Goal: Ask a question

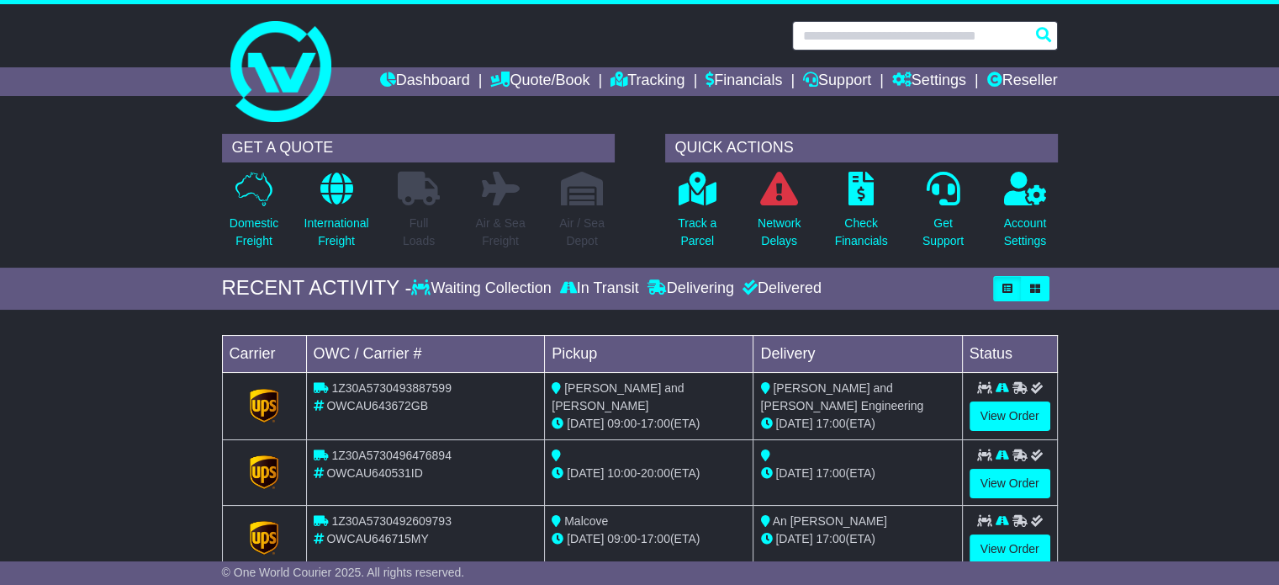
click at [895, 40] on input "text" at bounding box center [925, 35] width 266 height 29
paste input "**********"
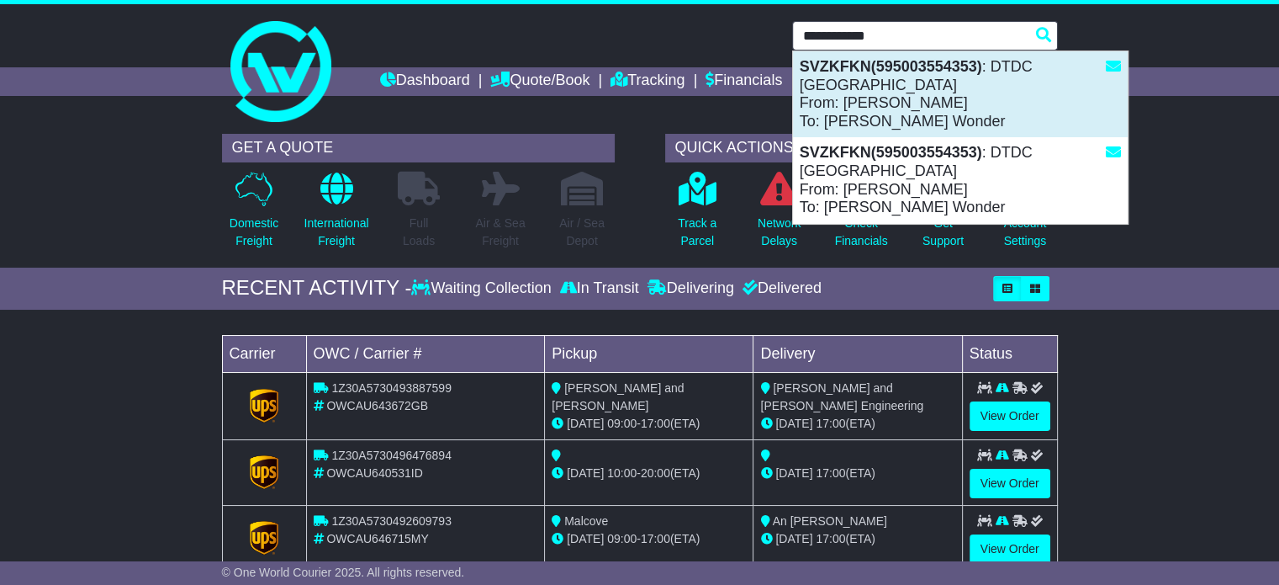
click at [881, 114] on div "SVZKFKN(595003554353) : DTDC Australia From: Chana Harkham To: Avigail Wonder" at bounding box center [960, 94] width 335 height 86
type input "*******"
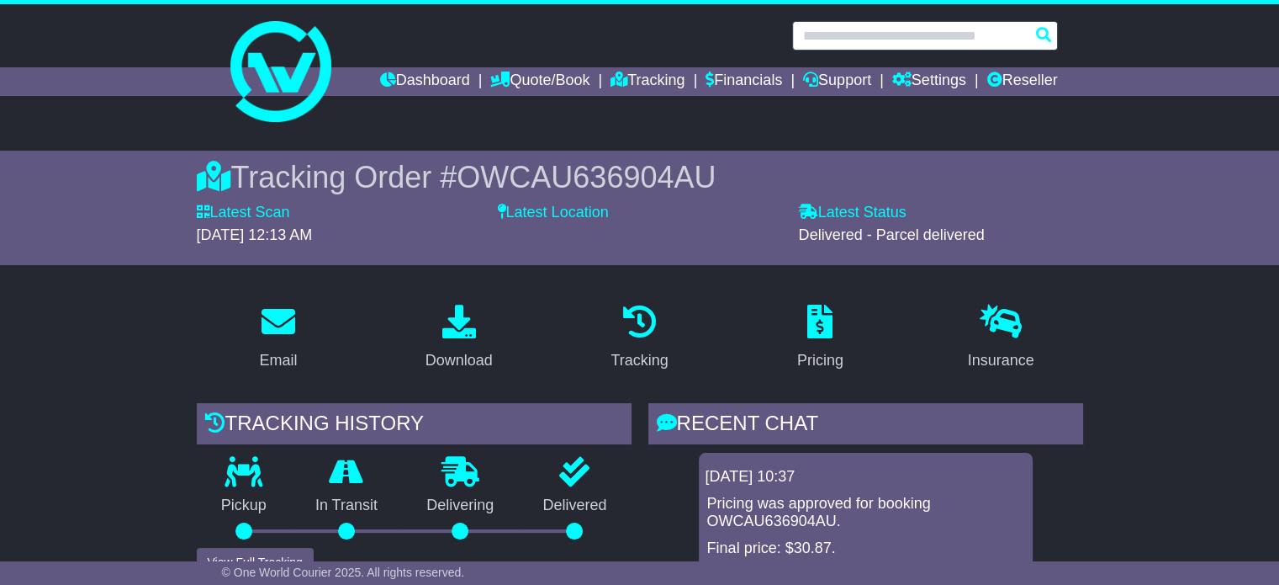
click at [856, 34] on input "text" at bounding box center [925, 35] width 266 height 29
paste input "**********"
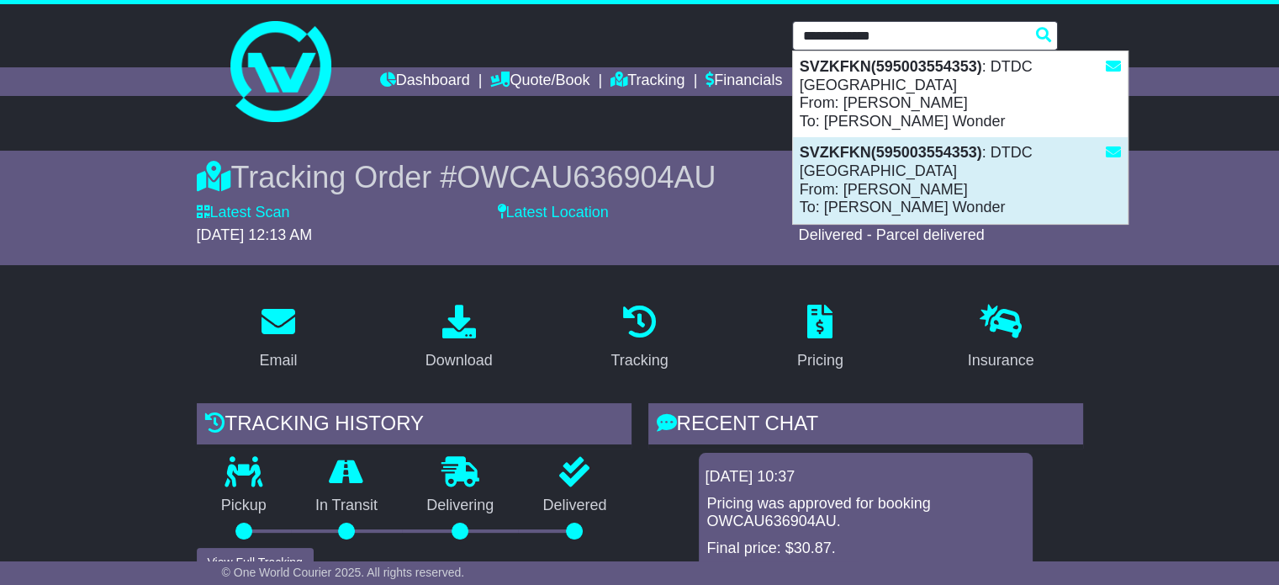
click at [881, 144] on strong "SVZKFKN(595003554353)" at bounding box center [891, 152] width 183 height 17
type input "*******"
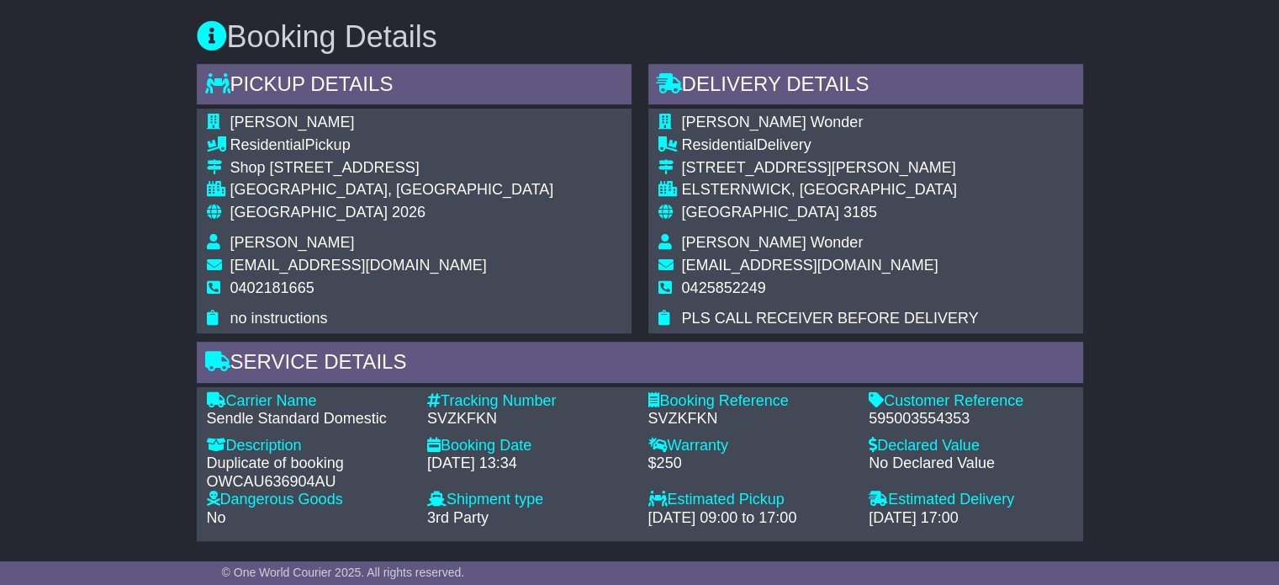
scroll to position [952, 0]
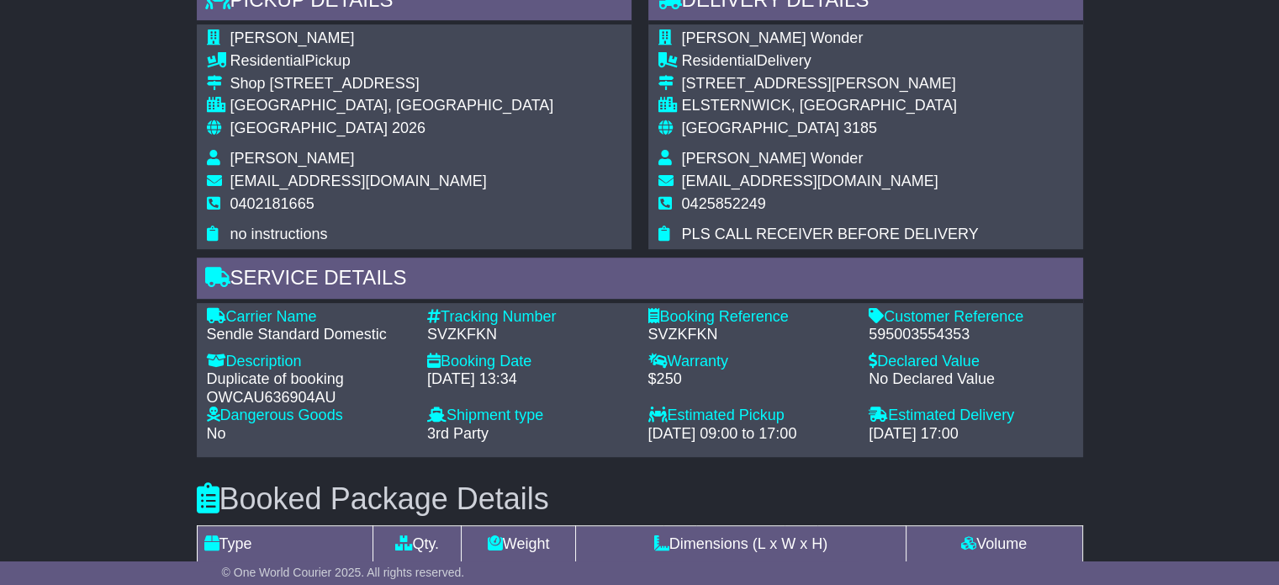
click at [229, 332] on div "Sendle Standard Domestic" at bounding box center [309, 335] width 204 height 19
click at [229, 333] on div "Sendle Standard Domestic" at bounding box center [309, 335] width 204 height 19
copy div "Sendle Standard Domestic"
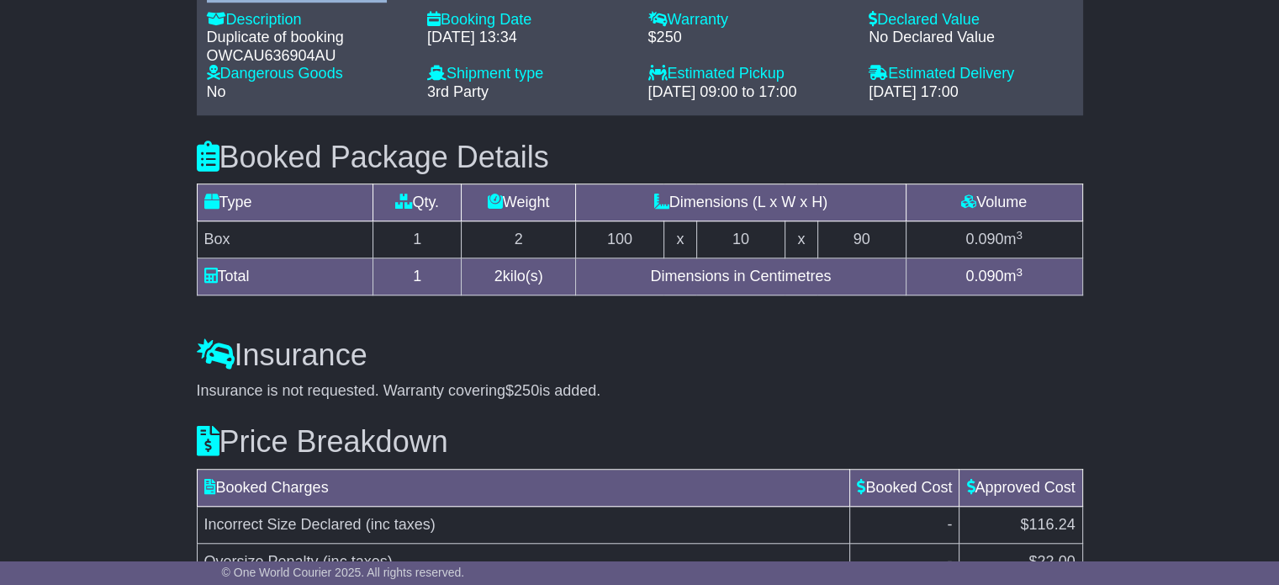
scroll to position [1457, 0]
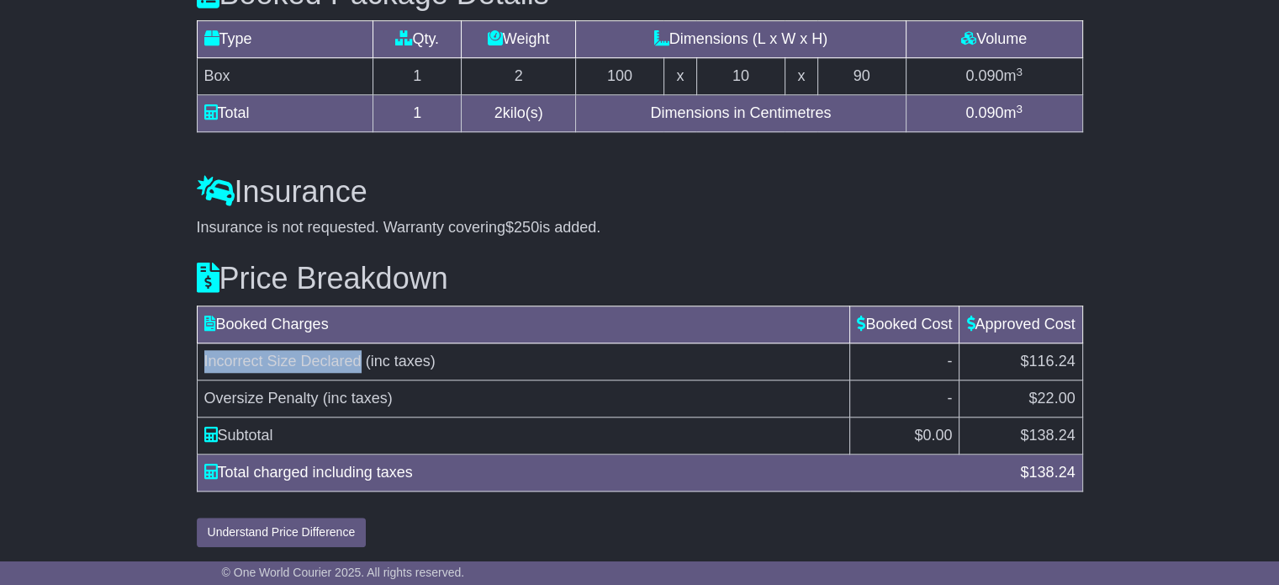
drag, startPoint x: 202, startPoint y: 360, endPoint x: 361, endPoint y: 362, distance: 159.0
click at [361, 362] on td "Incorrect Size Declared (inc taxes)" at bounding box center [524, 361] width 654 height 37
copy span "Incorrect Size Declared"
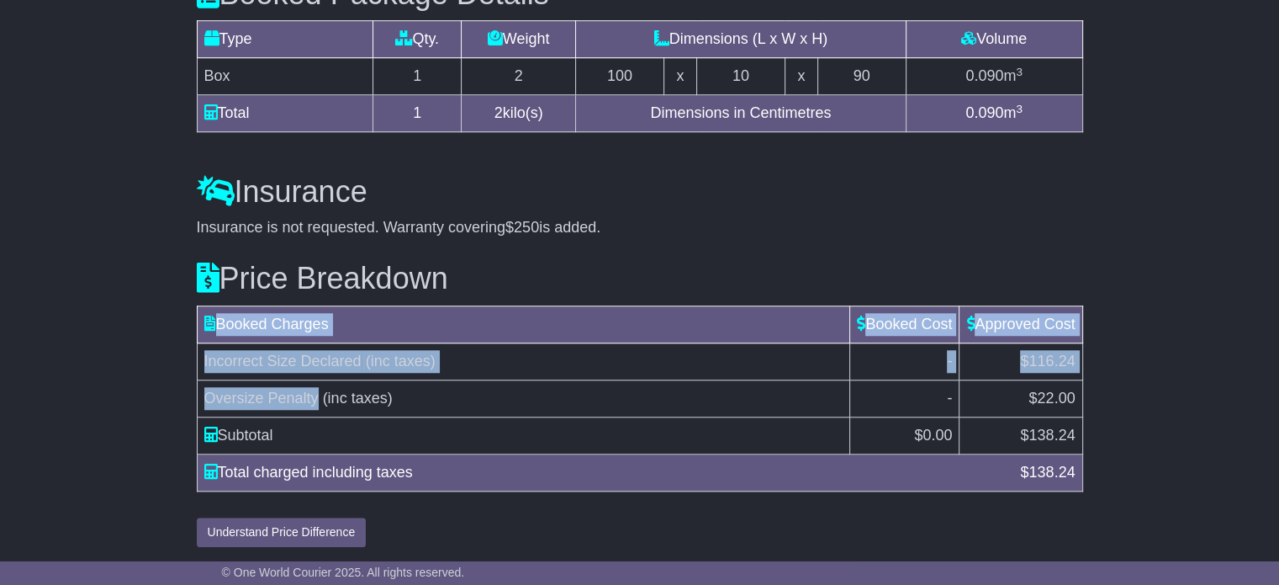
drag, startPoint x: 320, startPoint y: 397, endPoint x: 195, endPoint y: 400, distance: 124.5
click at [195, 400] on div "Price Breakdown Booked Charges Booked Cost Approved Cost Incorrect Size Declare…" at bounding box center [639, 391] width 903 height 310
click at [212, 392] on span "Oversize Penalty" at bounding box center [261, 397] width 114 height 17
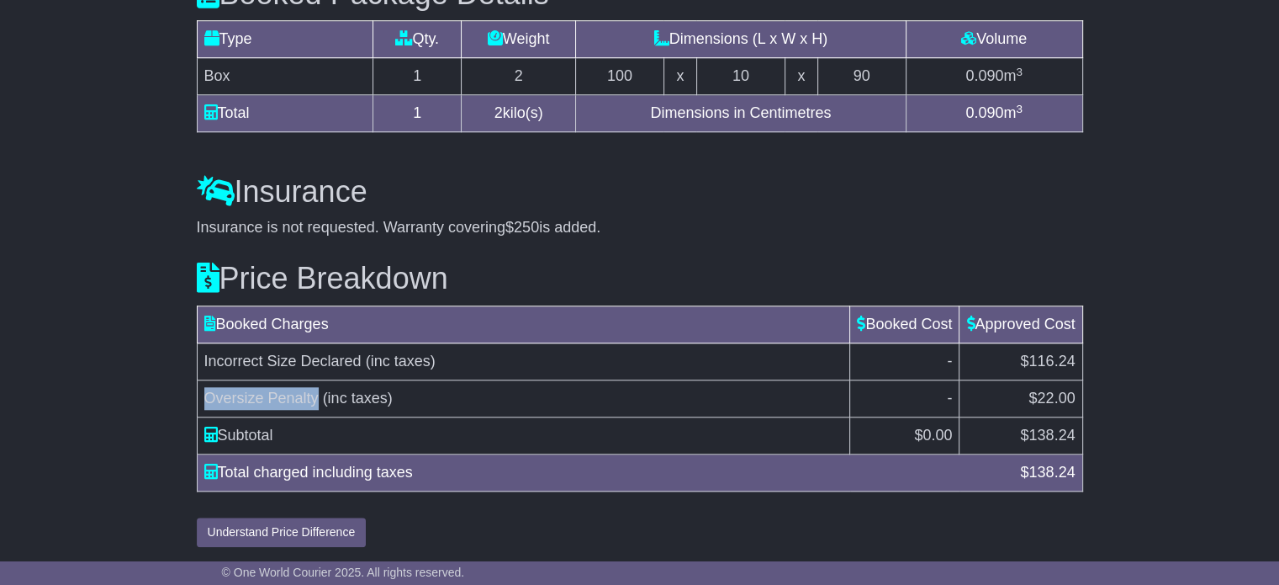
drag, startPoint x: 205, startPoint y: 394, endPoint x: 319, endPoint y: 393, distance: 113.6
click at [319, 393] on td "Oversize Penalty (inc taxes)" at bounding box center [524, 398] width 654 height 37
copy span "Oversize Penalty"
click at [279, 394] on span "Oversize Penalty" at bounding box center [261, 397] width 114 height 17
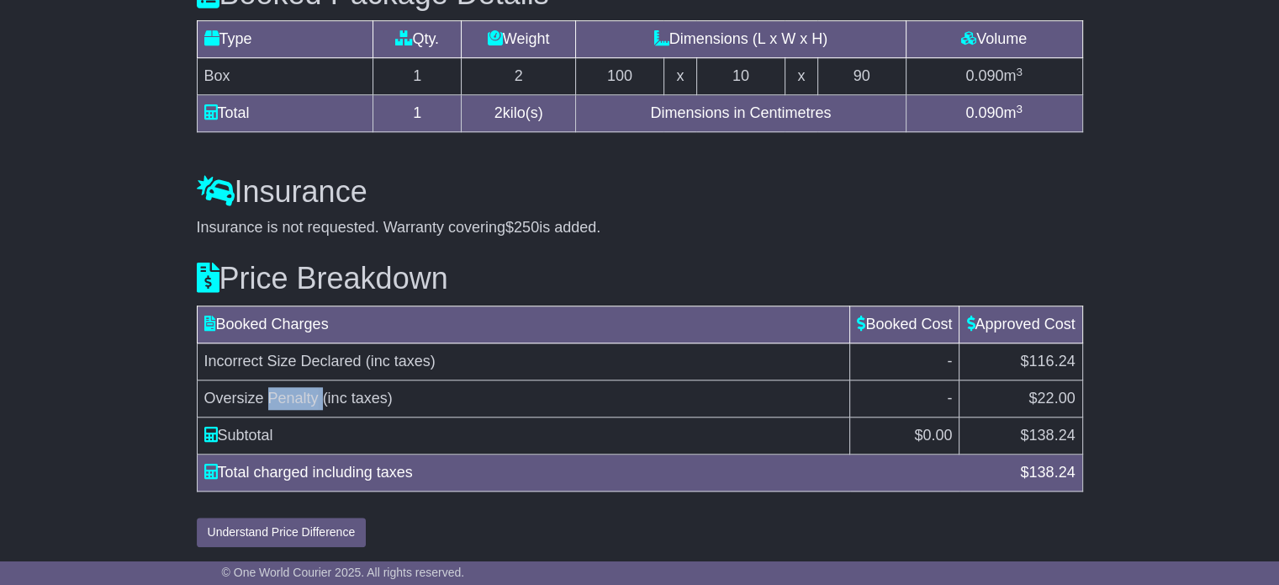
click at [279, 394] on span "Oversize Penalty" at bounding box center [261, 397] width 114 height 17
click at [476, 433] on td "Subtotal" at bounding box center [524, 435] width 654 height 37
click at [208, 394] on td "Oversize Penalty (inc taxes)" at bounding box center [524, 398] width 654 height 37
drag, startPoint x: 205, startPoint y: 390, endPoint x: 318, endPoint y: 399, distance: 113.0
click at [318, 399] on td "Oversize Penalty (inc taxes)" at bounding box center [524, 398] width 654 height 37
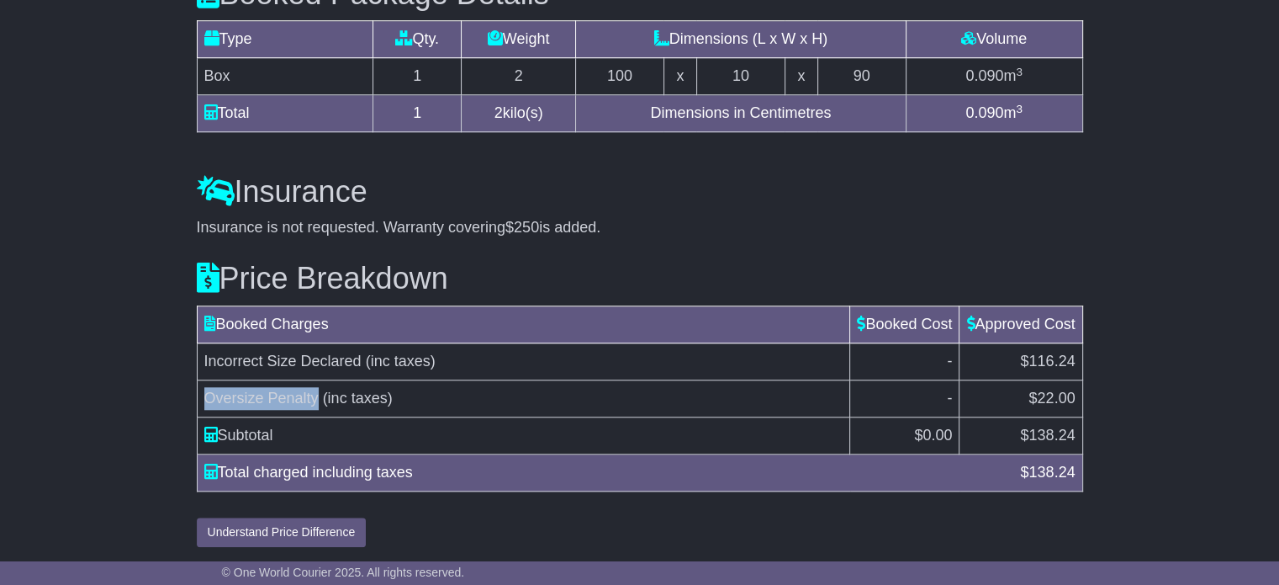
copy span "Oversize Penalty"
click at [815, 343] on td "Incorrect Size Declared (inc taxes)" at bounding box center [524, 361] width 654 height 37
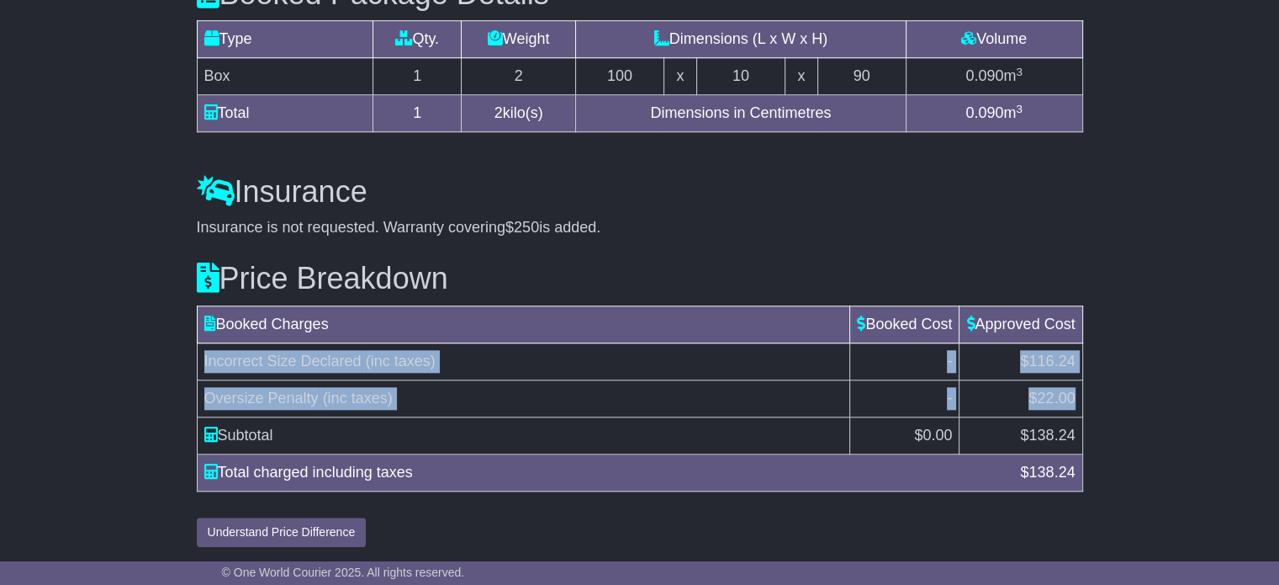
drag, startPoint x: 209, startPoint y: 355, endPoint x: 1075, endPoint y: 390, distance: 867.1
click at [1075, 390] on tbody "Incorrect Size Declared (inc taxes) - $116.24 Oversize Penalty (inc taxes) - $2…" at bounding box center [640, 398] width 886 height 111
copy tbody "Incorrect Size Declared (inc taxes) - $116.24 Oversize Penalty (inc taxes) - $2…"
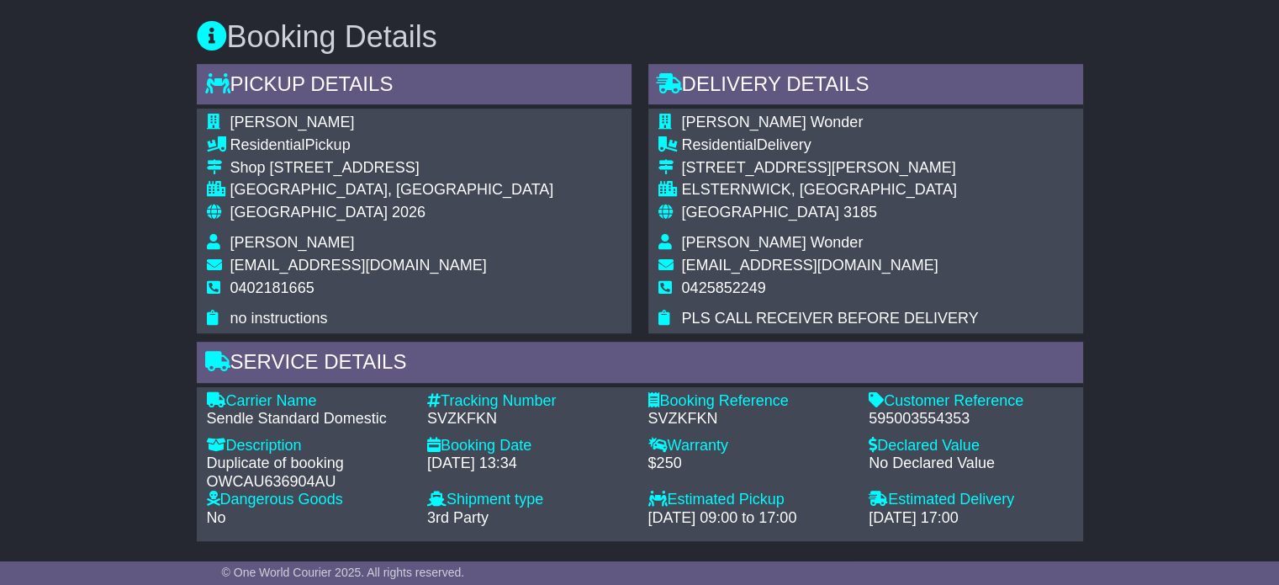
scroll to position [279, 0]
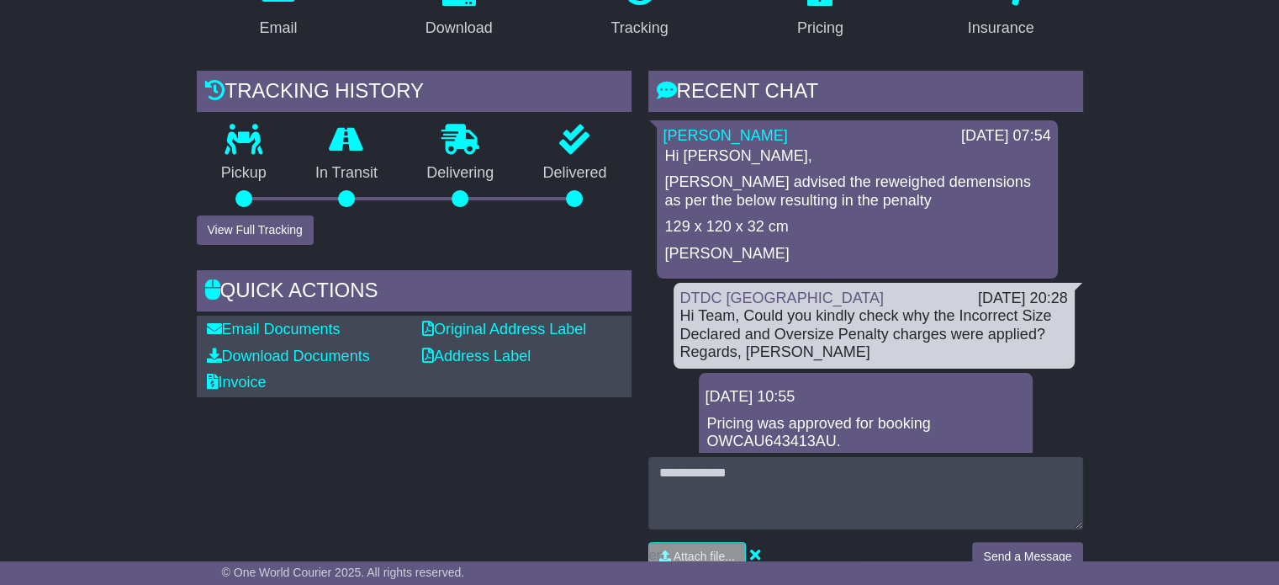
click at [716, 219] on p "129 x 120 x 32 cm" at bounding box center [857, 227] width 384 height 19
drag, startPoint x: 765, startPoint y: 225, endPoint x: 663, endPoint y: 225, distance: 101.8
click at [664, 225] on div "Hi [PERSON_NAME], [PERSON_NAME] advised the reweighed demensions as per the bel…" at bounding box center [858, 205] width 388 height 116
click at [673, 226] on p "129 x 120 x 32 cm" at bounding box center [857, 227] width 384 height 19
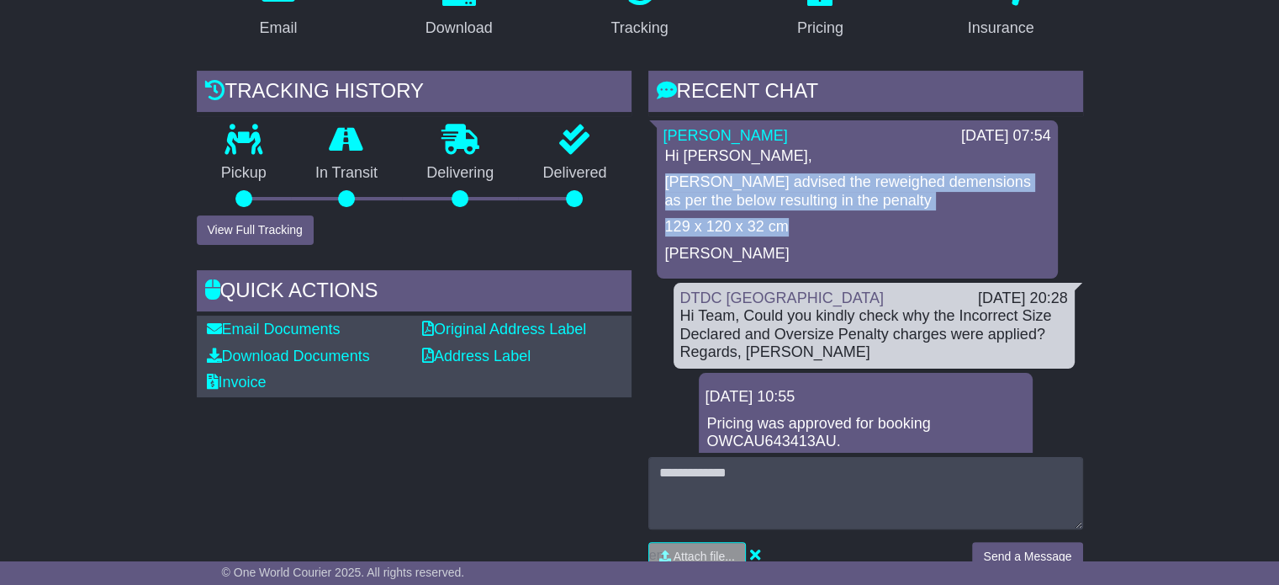
drag, startPoint x: 664, startPoint y: 183, endPoint x: 791, endPoint y: 225, distance: 134.1
click at [791, 225] on div "Hi [PERSON_NAME], [PERSON_NAME] advised the reweighed demensions as per the bel…" at bounding box center [858, 205] width 388 height 116
copy div "[PERSON_NAME] advised the reweighed demensions as per the below resulting in th…"
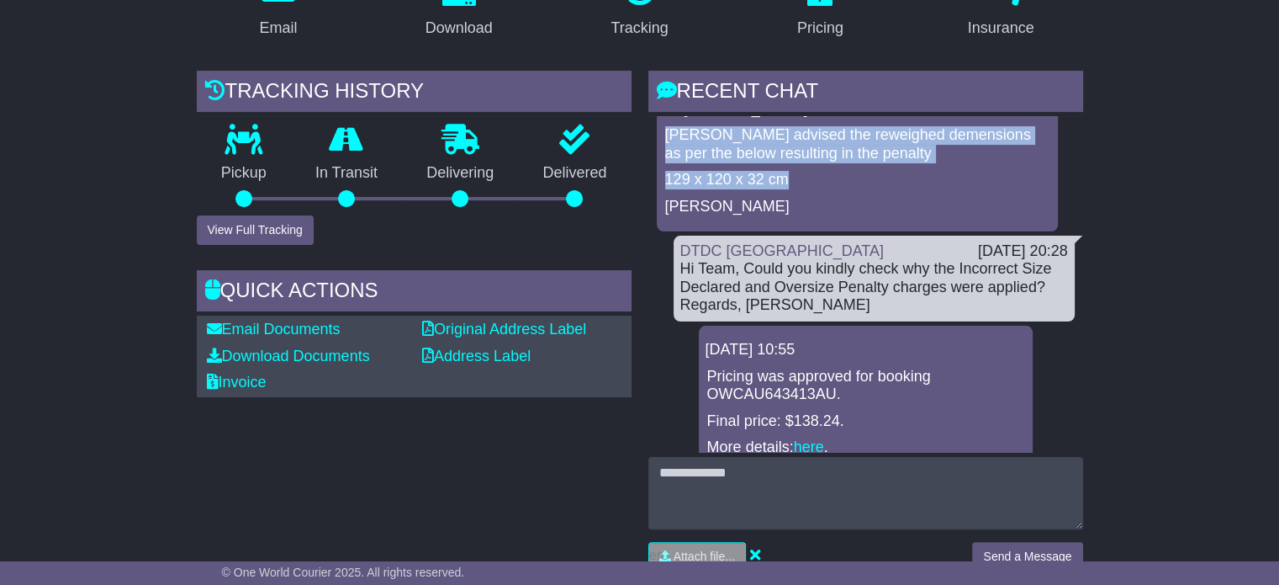
scroll to position [71, 0]
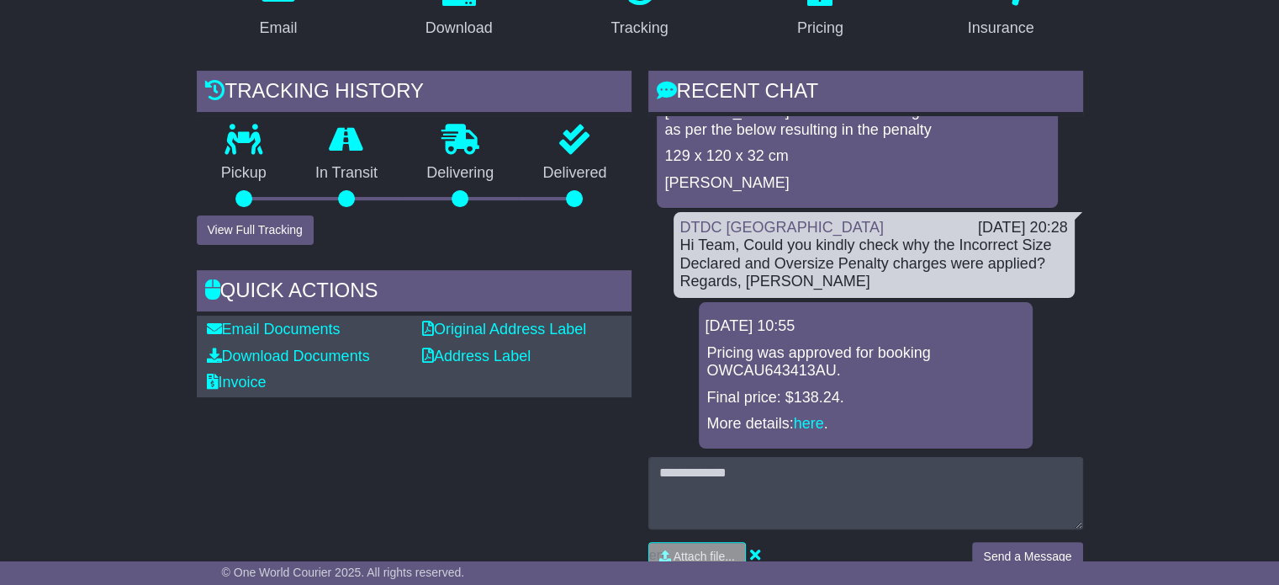
click at [799, 259] on div "Hi Team, Could you kindly check why the Incorrect Size Declared and Oversize Pe…" at bounding box center [874, 263] width 388 height 55
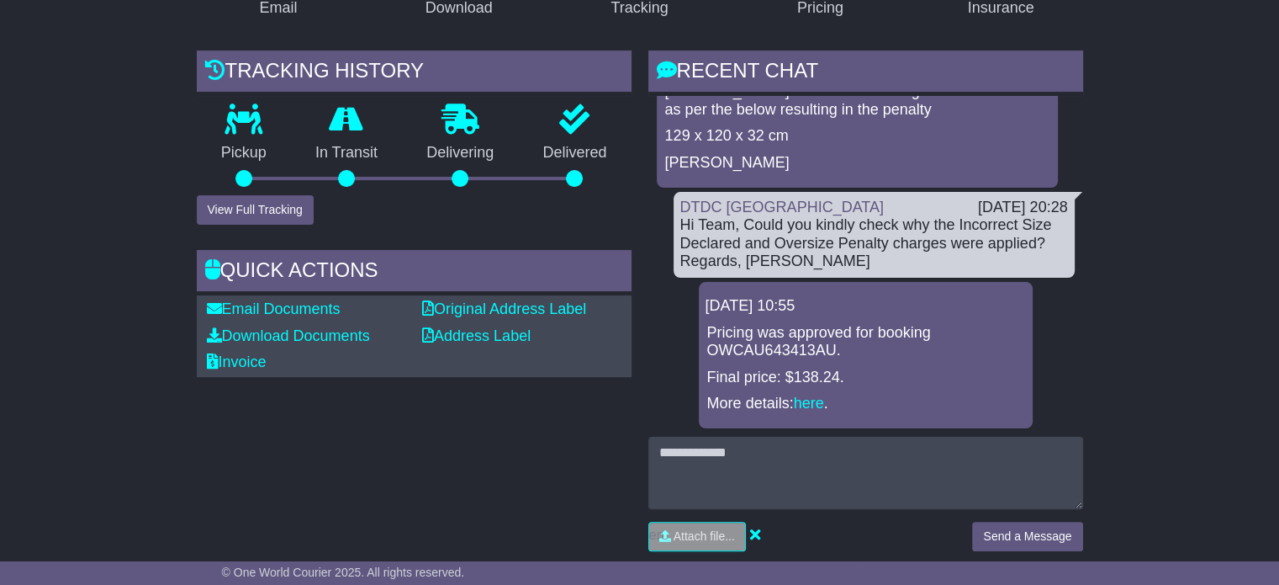
scroll to position [447, 0]
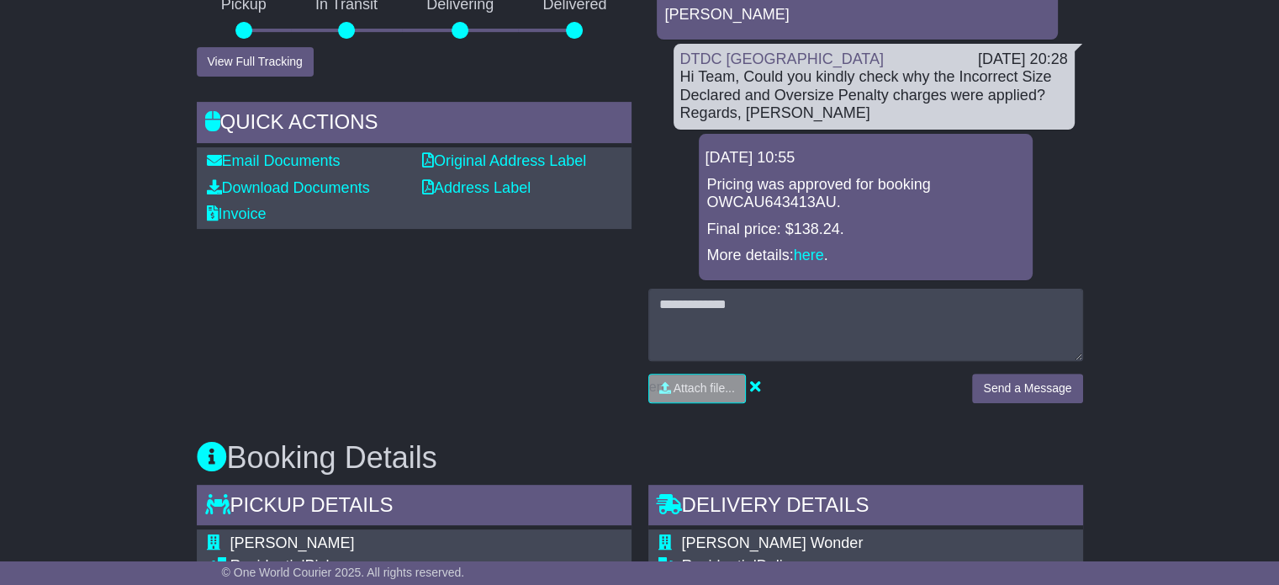
click at [999, 78] on div "Hi Team, Could you kindly check why the Incorrect Size Declared and Oversize Pe…" at bounding box center [874, 95] width 388 height 55
drag, startPoint x: 961, startPoint y: 70, endPoint x: 739, endPoint y: 90, distance: 222.1
click at [739, 90] on div "Hi Team, Could you kindly check why the Incorrect Size Declared and Oversize Pe…" at bounding box center [874, 95] width 388 height 55
copy div "Incorrect Size Declared"
